Goal: Transaction & Acquisition: Purchase product/service

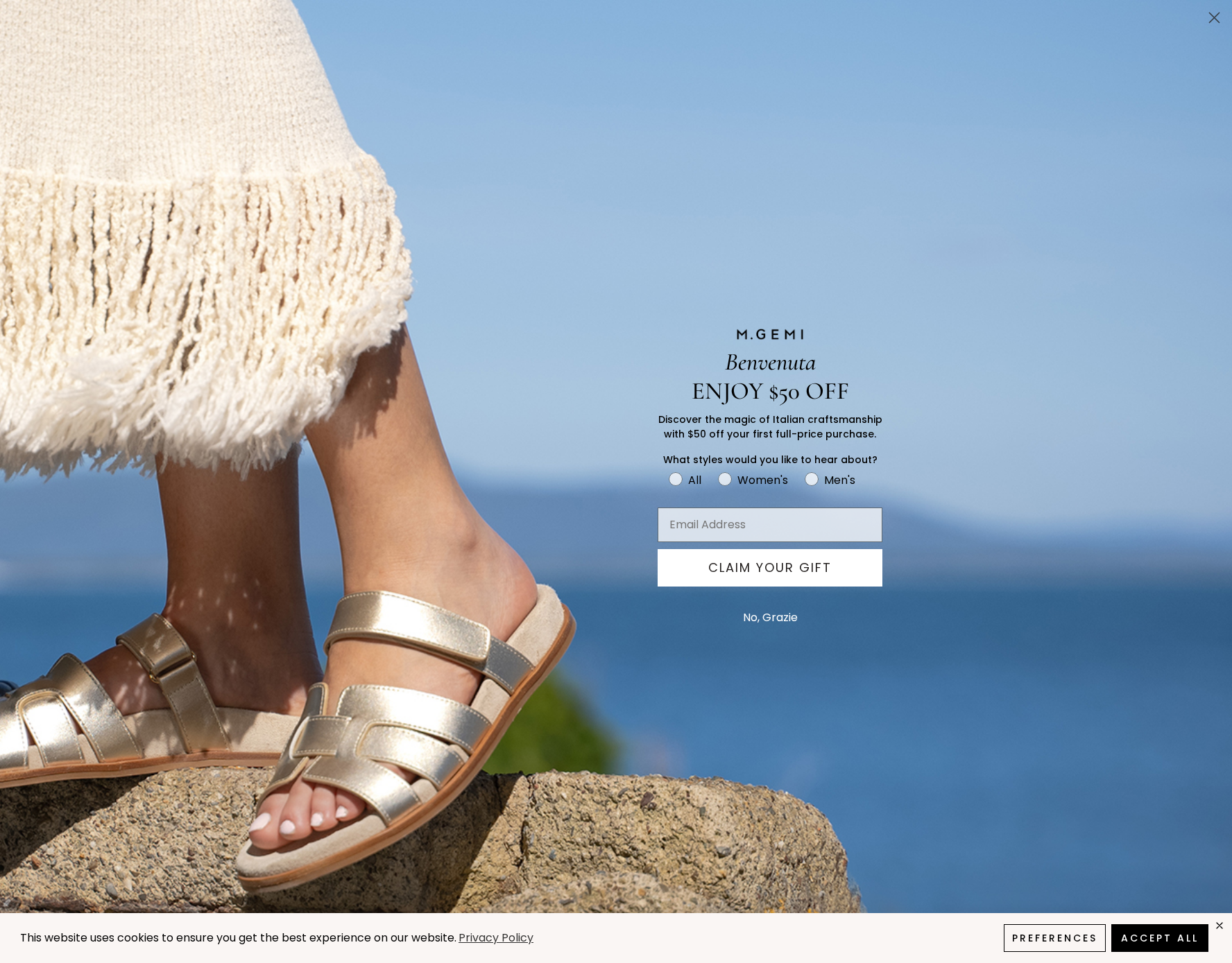
drag, startPoint x: 1217, startPoint y: 17, endPoint x: 1193, endPoint y: 28, distance: 26.4
click at [1217, 17] on circle "Close dialog" at bounding box center [1214, 17] width 23 height 23
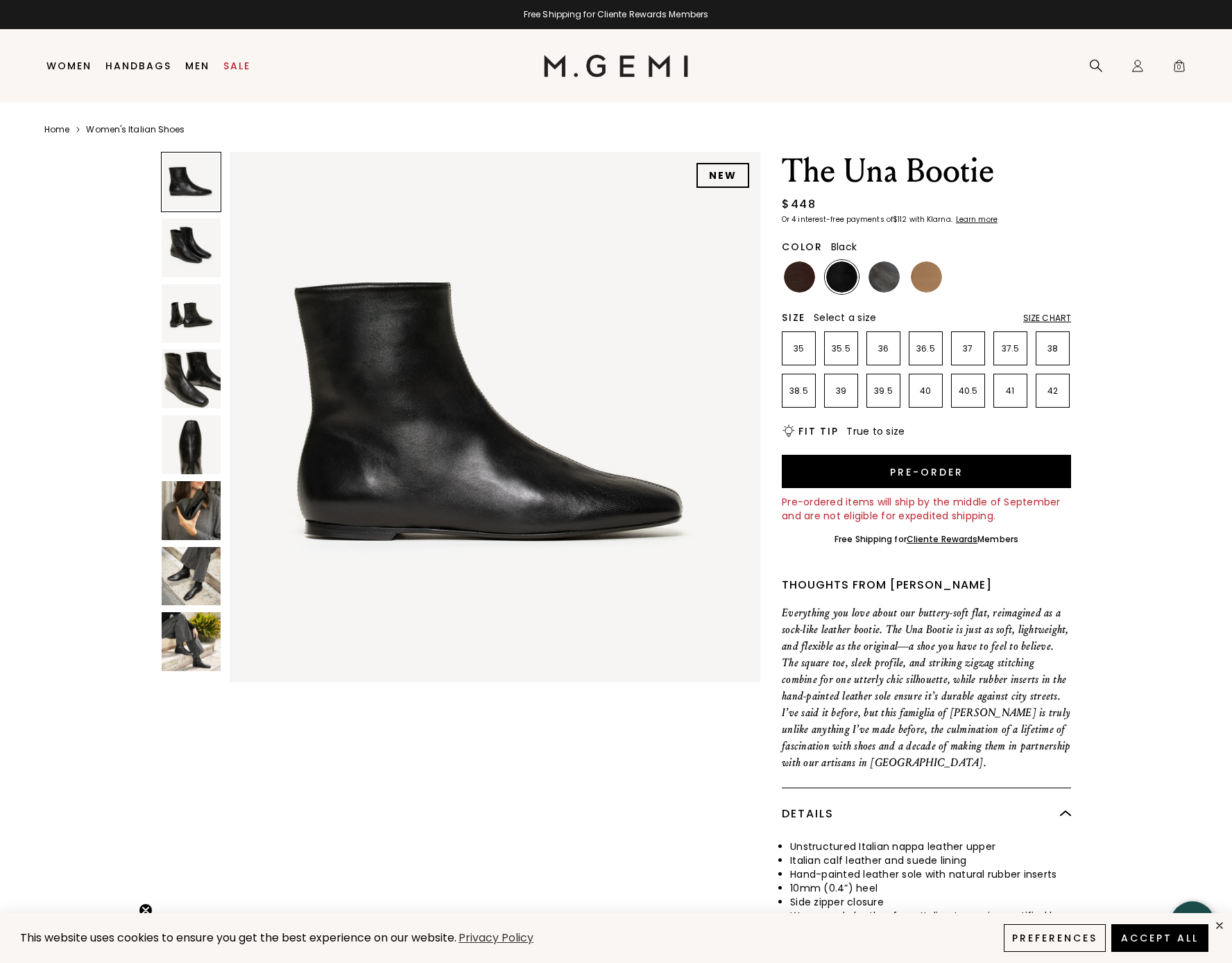
click at [194, 512] on img at bounding box center [191, 510] width 59 height 59
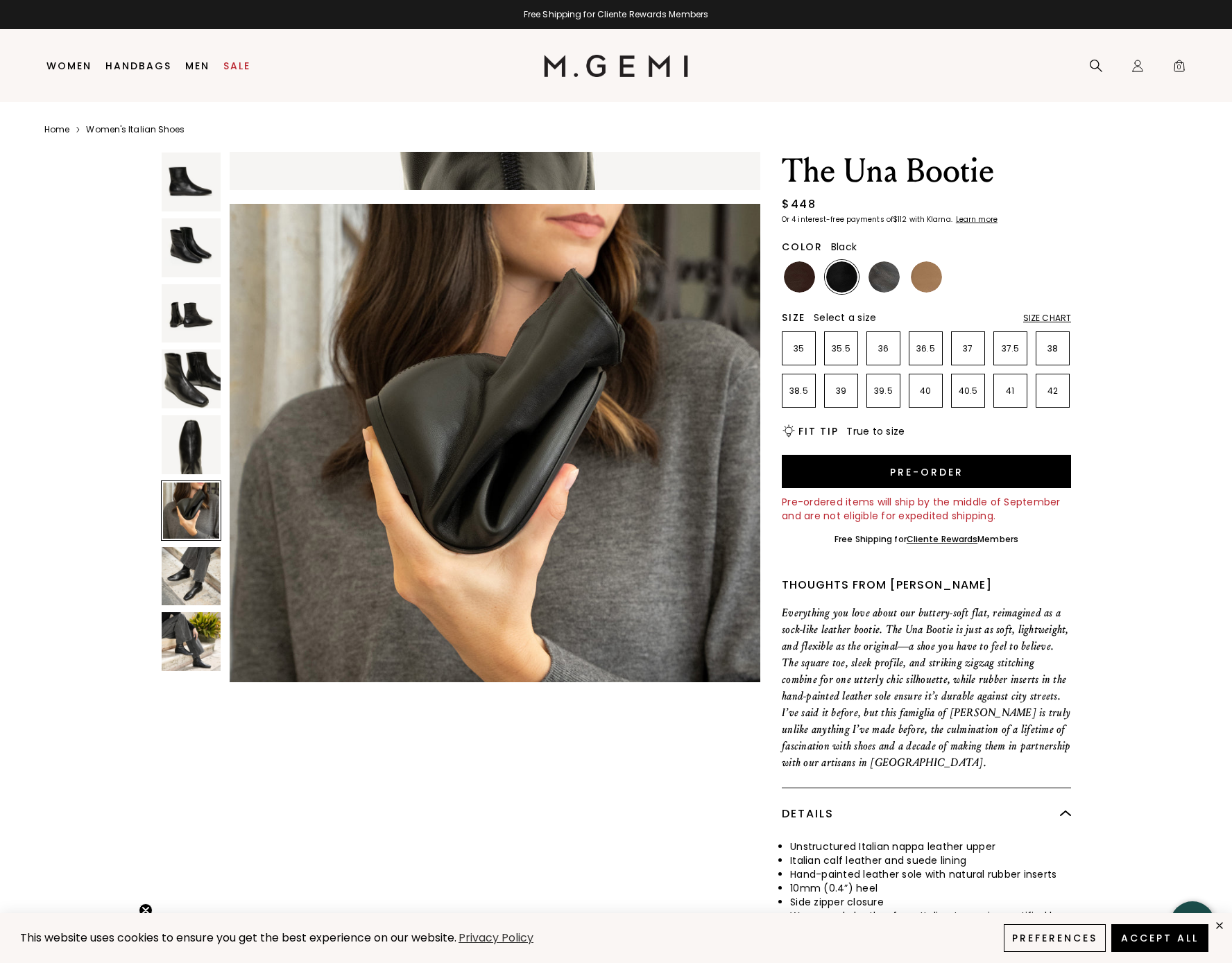
click at [188, 572] on img at bounding box center [191, 576] width 59 height 59
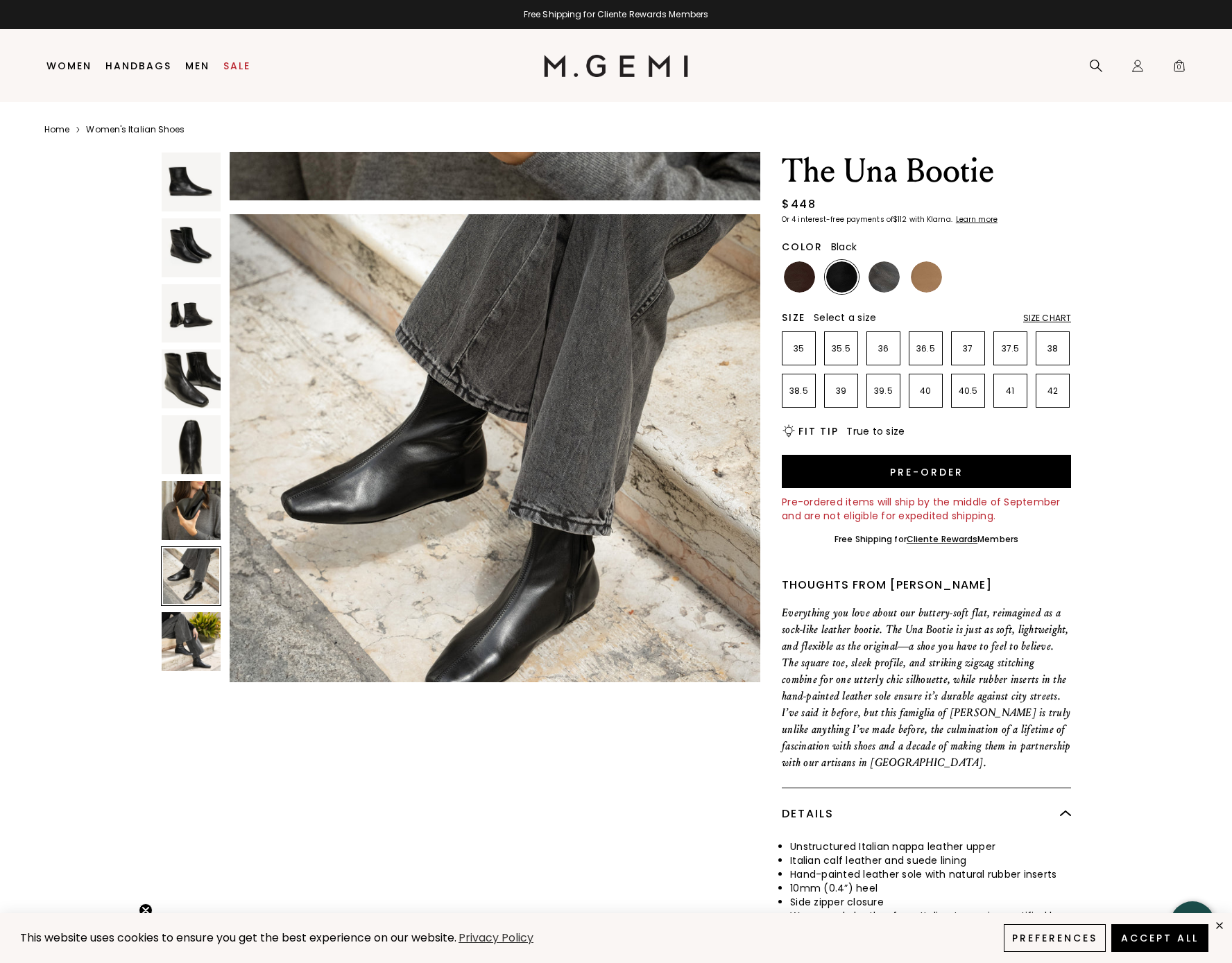
click at [188, 630] on img at bounding box center [191, 642] width 59 height 59
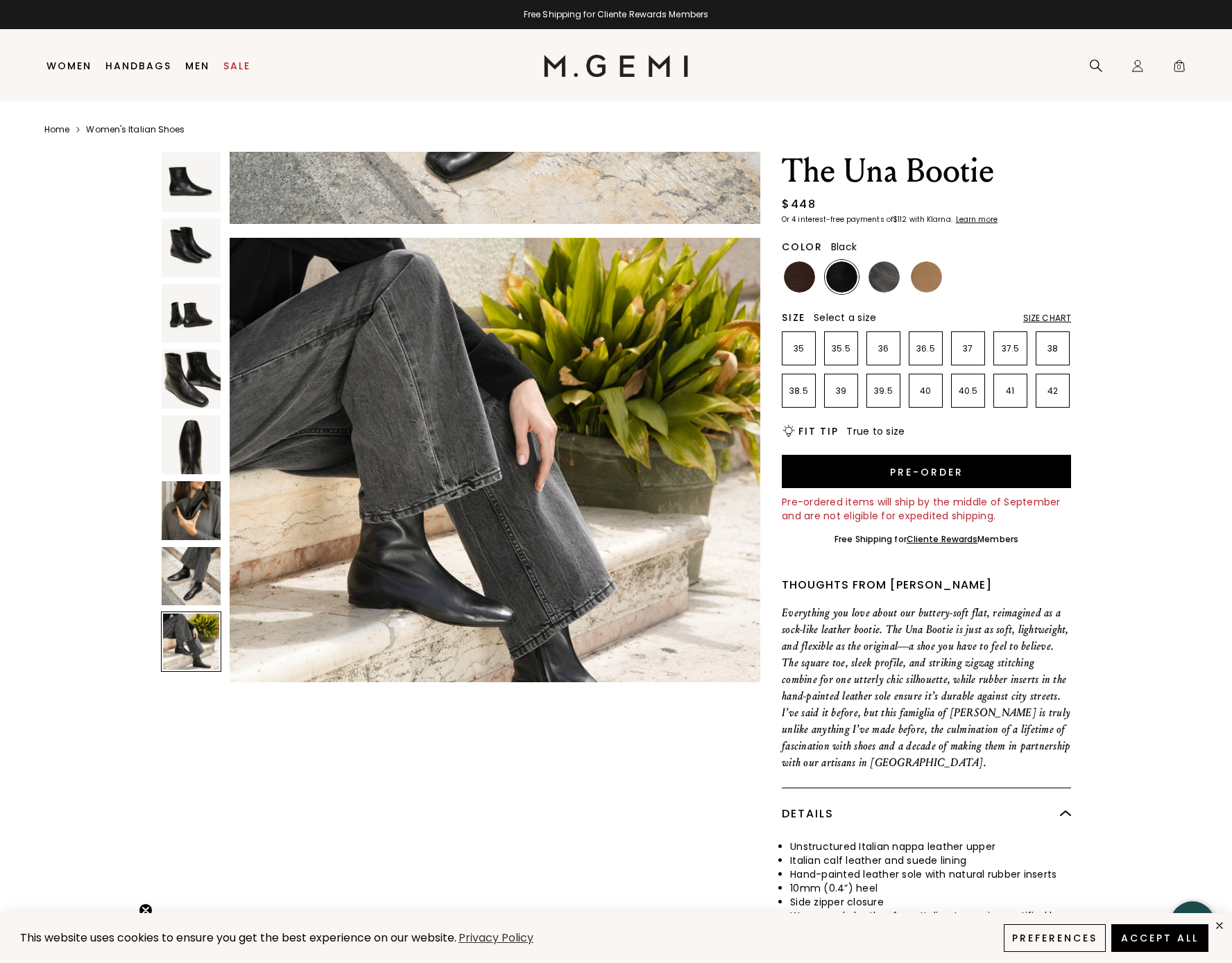
scroll to position [3740, 0]
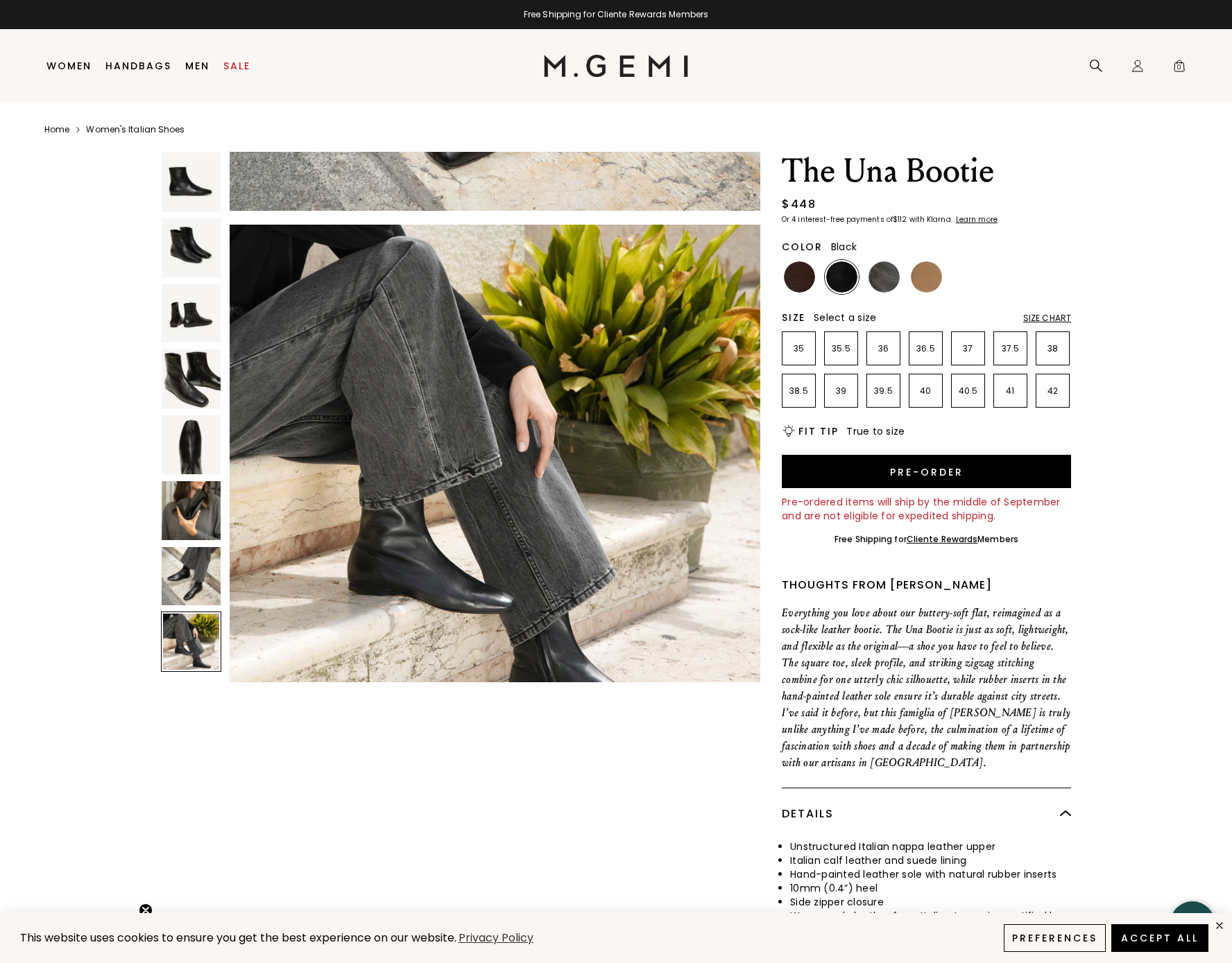
click at [177, 376] on img at bounding box center [191, 378] width 59 height 59
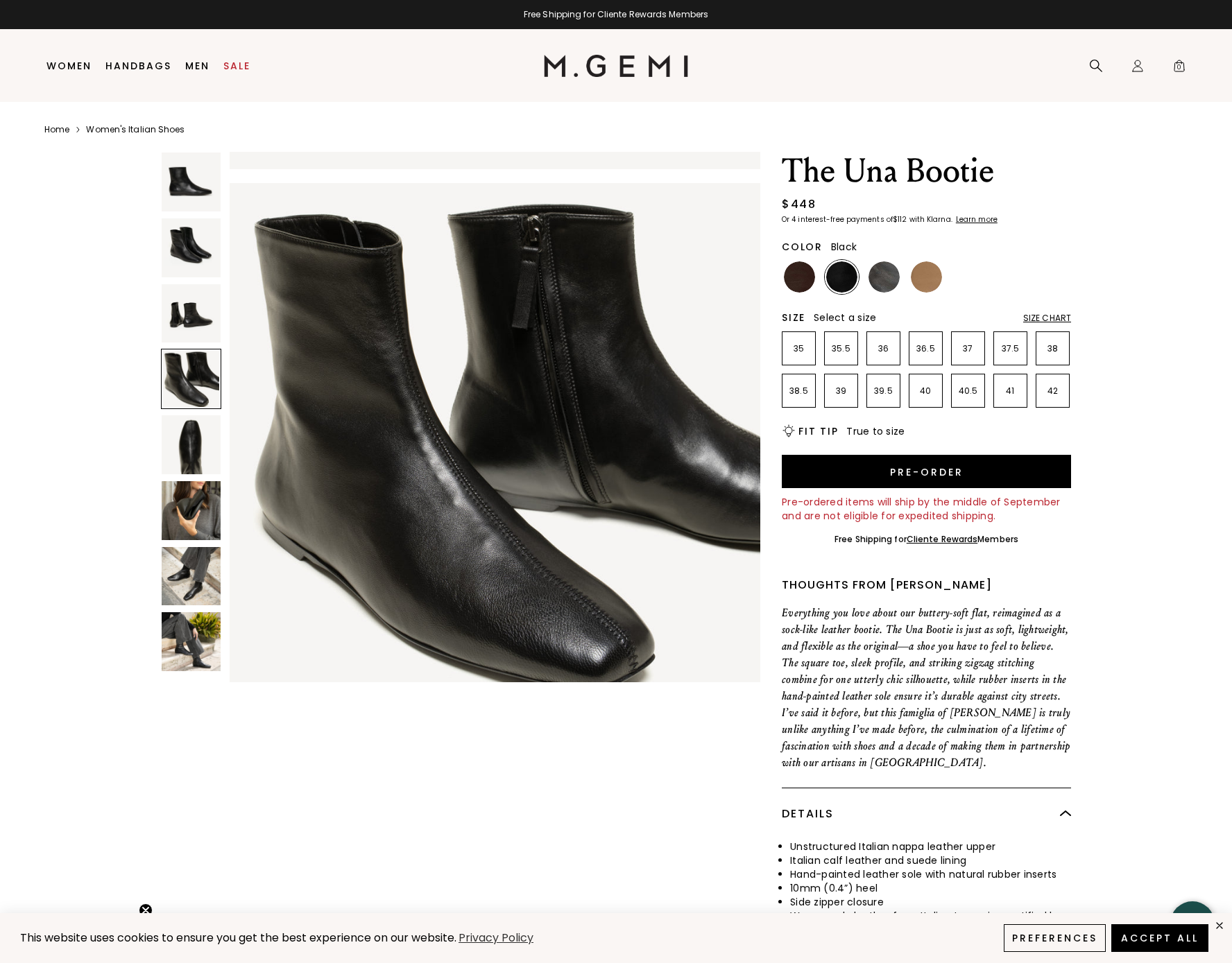
click at [195, 301] on img at bounding box center [191, 314] width 59 height 59
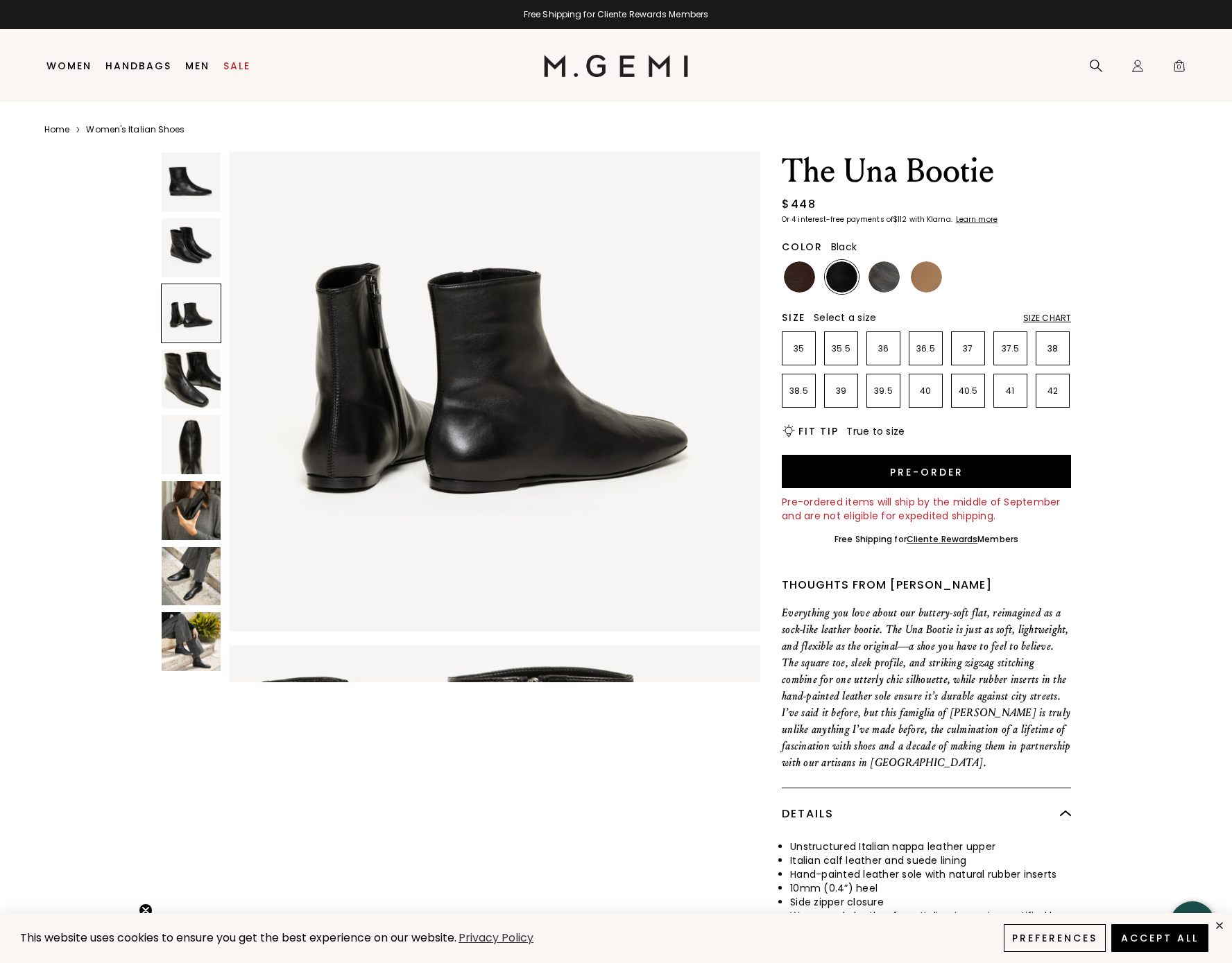
scroll to position [1068, 0]
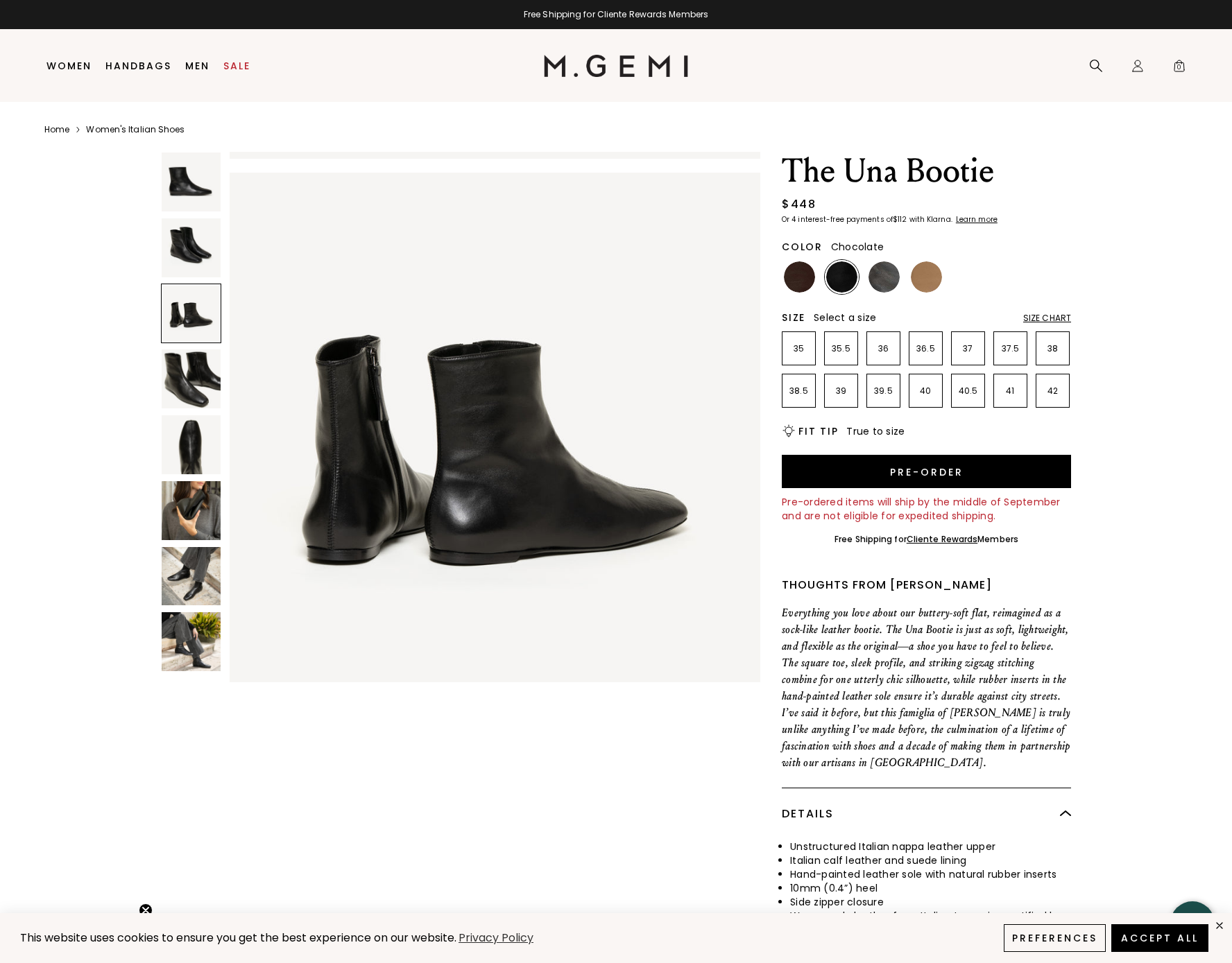
drag, startPoint x: 774, startPoint y: 270, endPoint x: 783, endPoint y: 270, distance: 9.0
click at [778, 270] on div "NEW The Una Bootie $448 Or 4 interest-free payments of $112 with Klarna Learn m…" at bounding box center [616, 598] width 1143 height 893
click at [811, 274] on img at bounding box center [800, 277] width 32 height 32
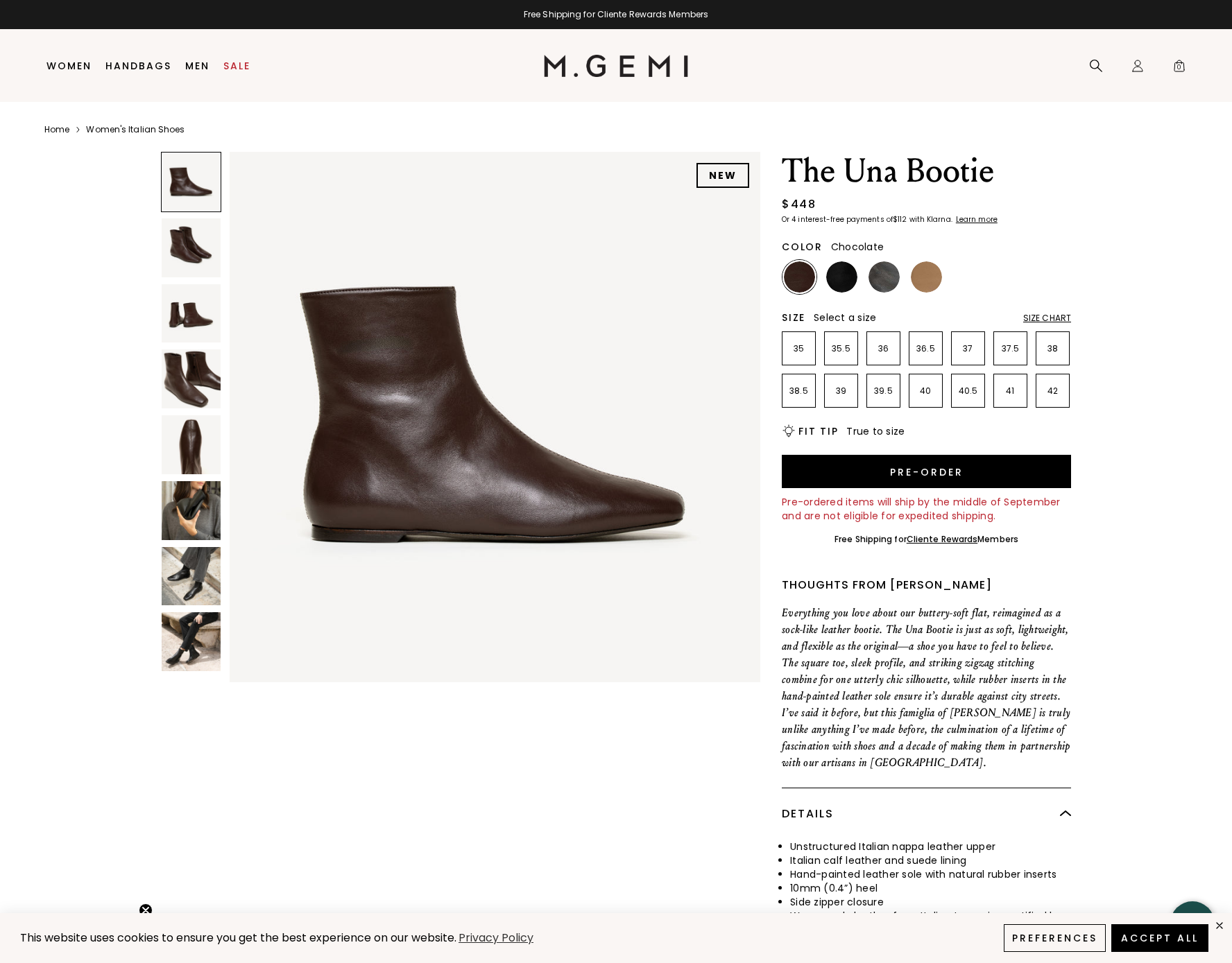
click at [188, 580] on img at bounding box center [191, 576] width 59 height 59
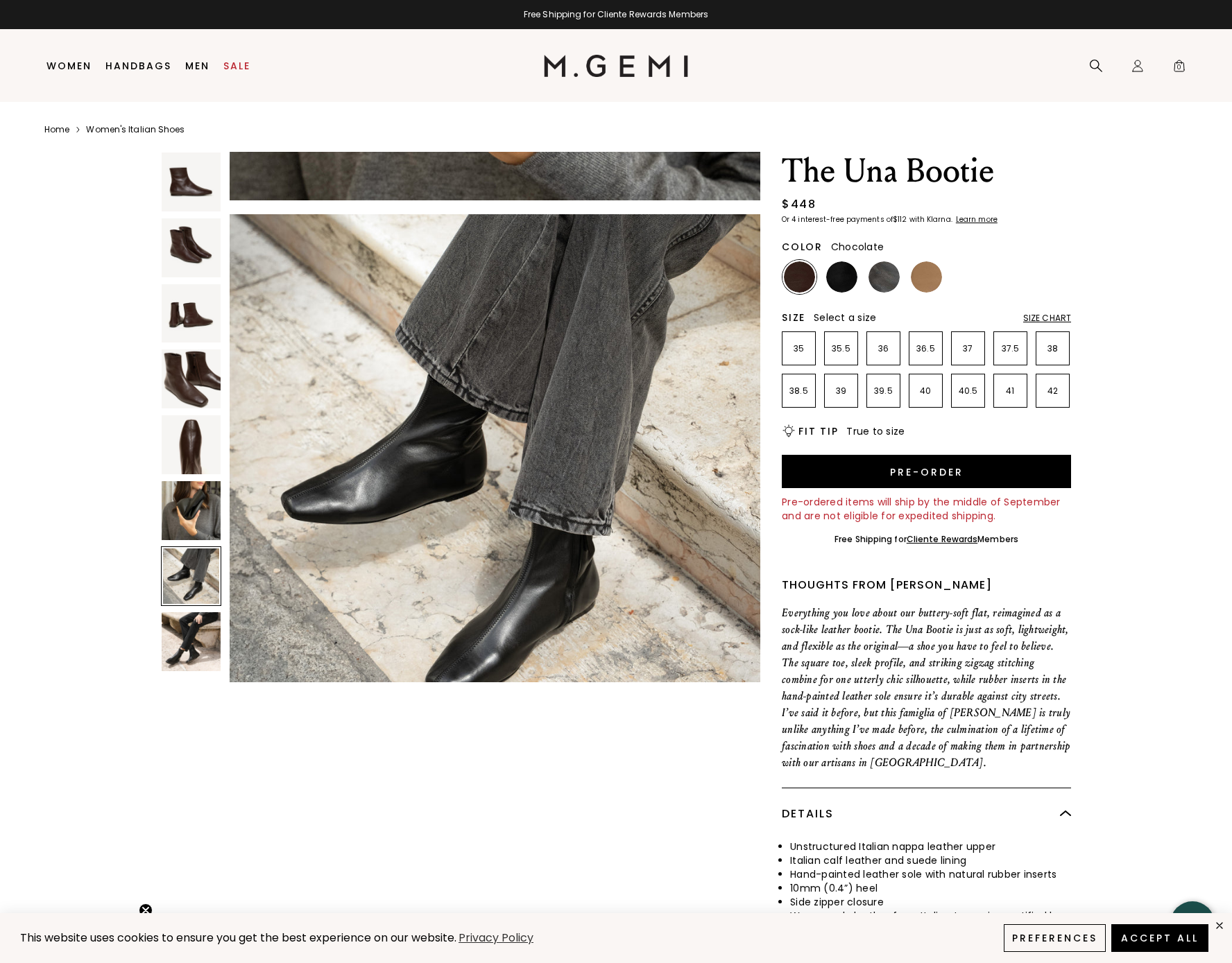
click at [195, 631] on img at bounding box center [191, 642] width 59 height 59
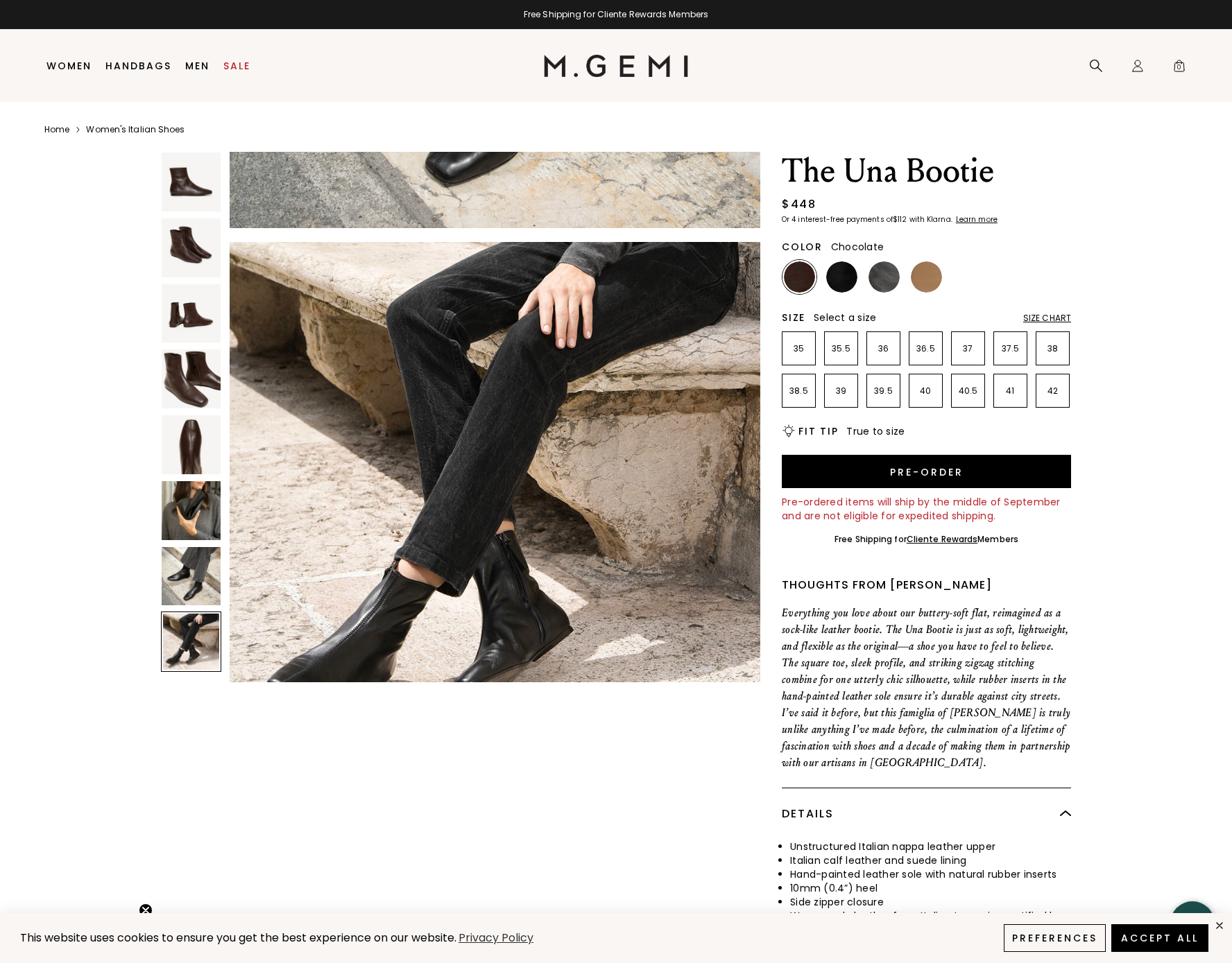
scroll to position [3740, 0]
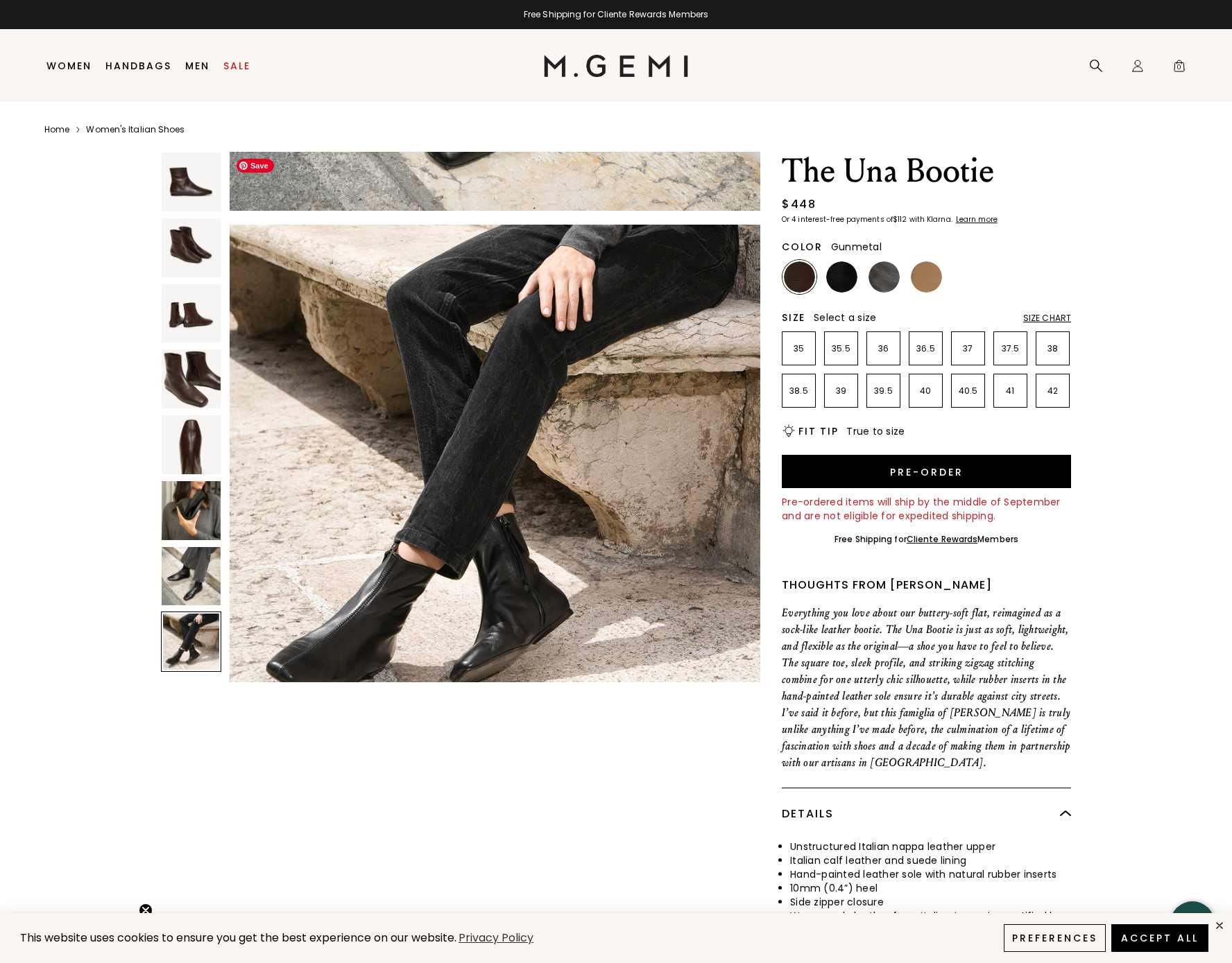
click at [885, 270] on img at bounding box center [884, 277] width 32 height 32
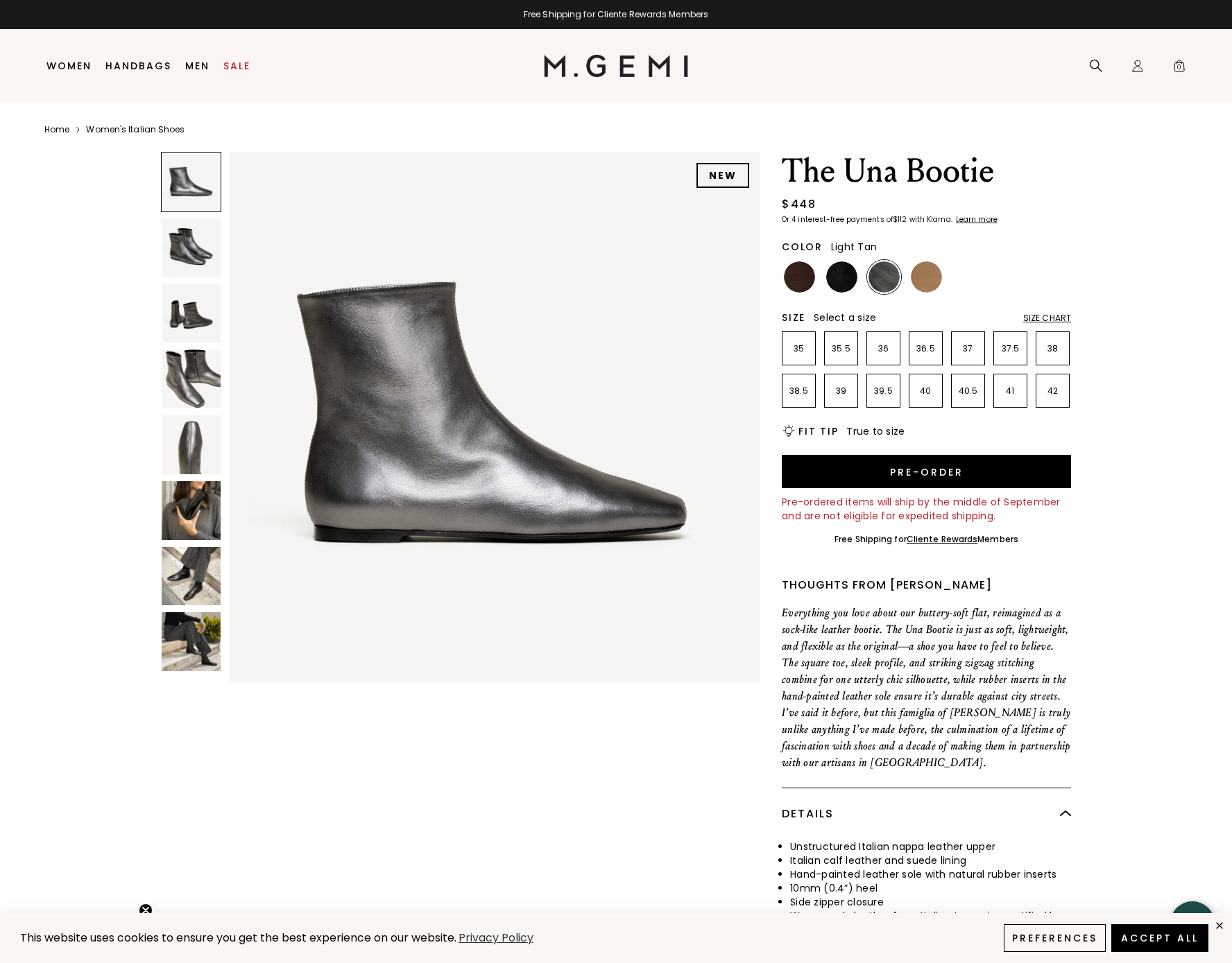
click at [915, 272] on img at bounding box center [927, 277] width 32 height 32
